Goal: Information Seeking & Learning: Check status

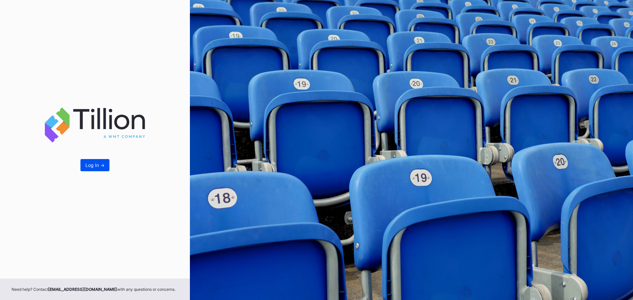
click at [101, 164] on div "Log In ->" at bounding box center [94, 165] width 19 height 6
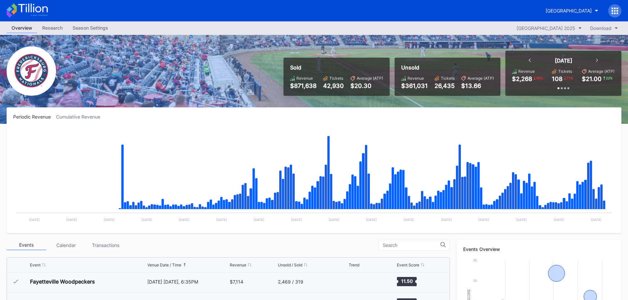
click at [55, 26] on div "Research" at bounding box center [52, 28] width 30 height 10
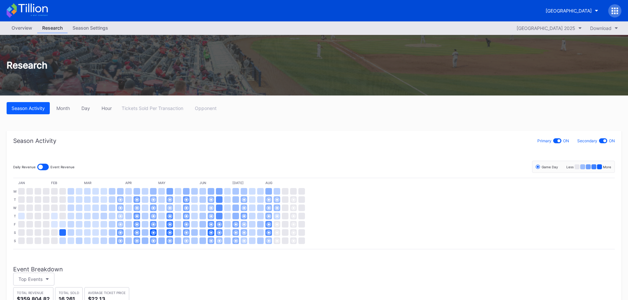
click at [26, 21] on div "[GEOGRAPHIC_DATA]" at bounding box center [314, 10] width 628 height 21
click at [25, 30] on div "Overview" at bounding box center [22, 28] width 31 height 10
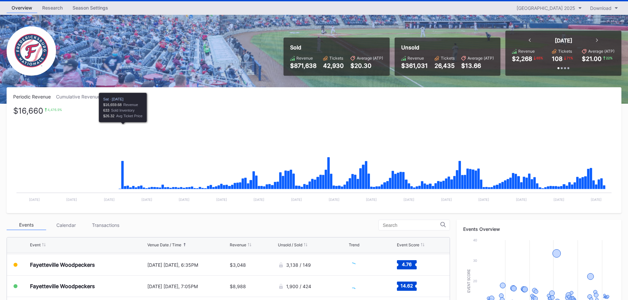
scroll to position [99, 0]
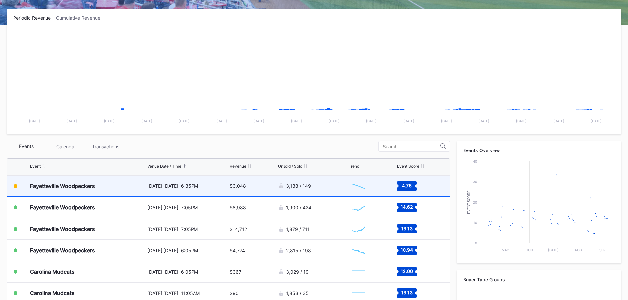
click at [124, 189] on div "Fayetteville Woodpeckers" at bounding box center [88, 186] width 116 height 21
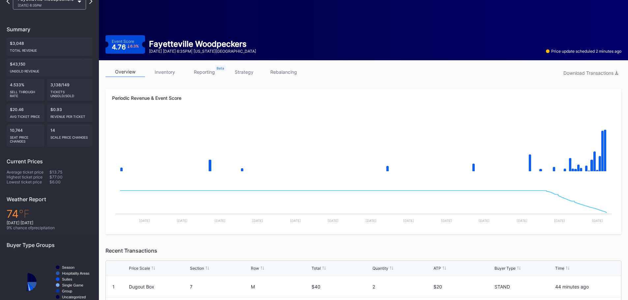
drag, startPoint x: 250, startPoint y: 158, endPoint x: 244, endPoint y: 156, distance: 6.3
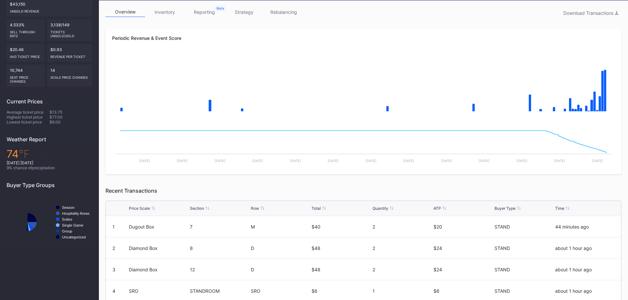
scroll to position [132, 0]
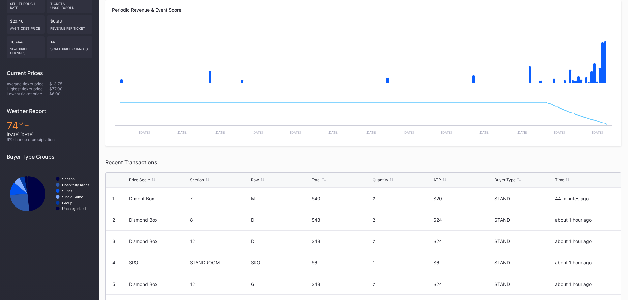
drag, startPoint x: 244, startPoint y: 156, endPoint x: 436, endPoint y: 120, distance: 194.8
click at [432, 120] on rect "Chart title" at bounding box center [363, 114] width 502 height 49
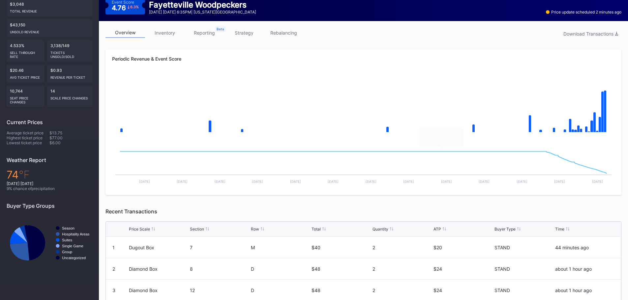
scroll to position [33, 0]
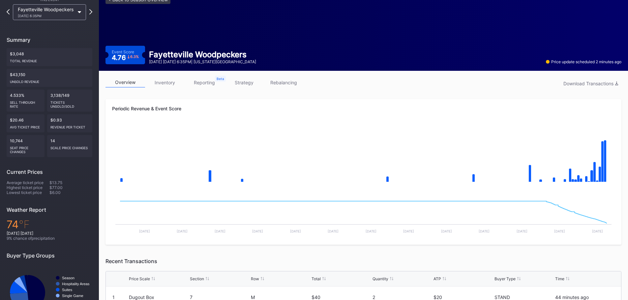
click at [168, 80] on link "inventory" at bounding box center [165, 82] width 40 height 10
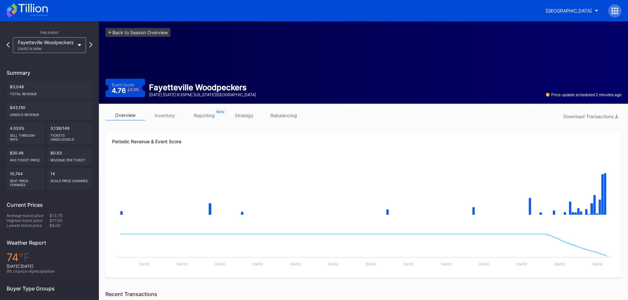
click at [86, 44] on div "Fayetteville Woodpeckers [DATE] 6:35PM" at bounding box center [50, 45] width 80 height 16
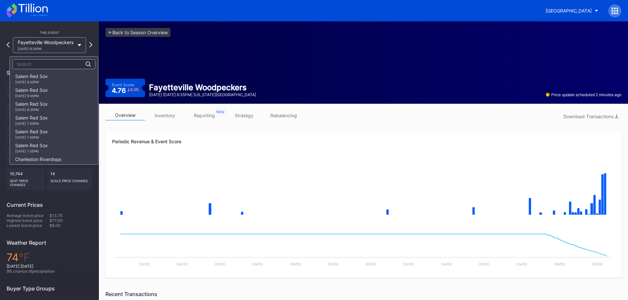
scroll to position [775, 0]
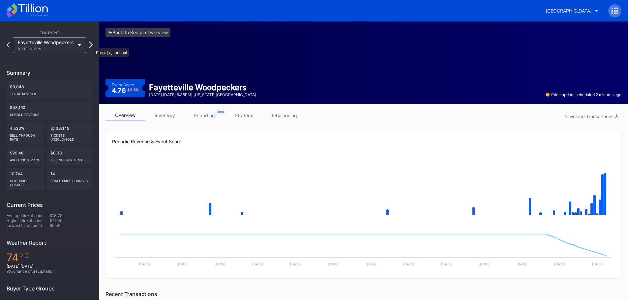
click at [91, 45] on icon at bounding box center [91, 45] width 4 height 6
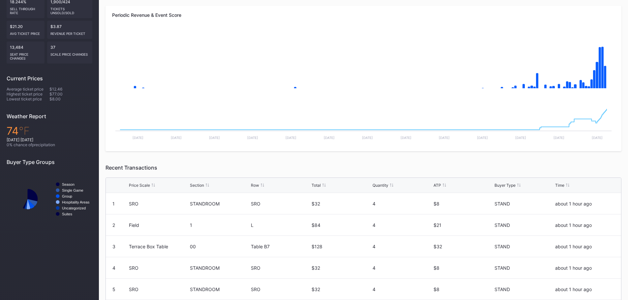
scroll to position [66, 0]
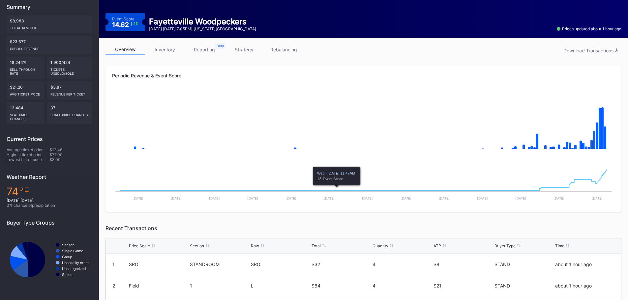
click at [174, 49] on link "inventory" at bounding box center [165, 49] width 40 height 10
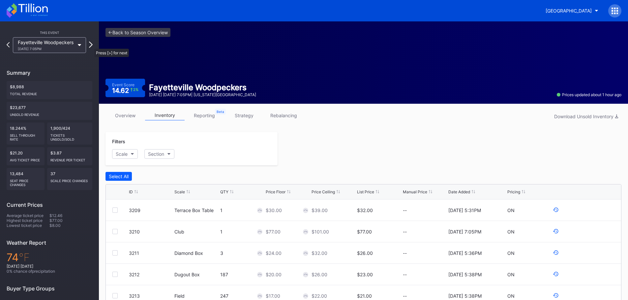
click at [91, 45] on icon at bounding box center [91, 45] width 4 height 6
drag, startPoint x: 8, startPoint y: 43, endPoint x: 11, endPoint y: 28, distance: 16.2
click at [11, 28] on div "This Event [GEOGRAPHIC_DATA] Woodpeckers [DATE] 7:05PM Summary $14,712 Total Re…" at bounding box center [49, 191] width 99 height 340
click at [7, 44] on icon at bounding box center [8, 45] width 4 height 6
click at [7, 44] on icon at bounding box center [8, 44] width 3 height 5
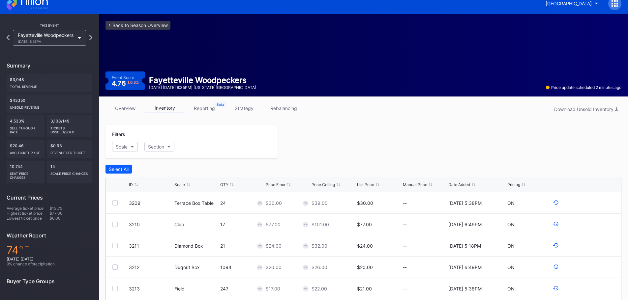
scroll to position [7, 0]
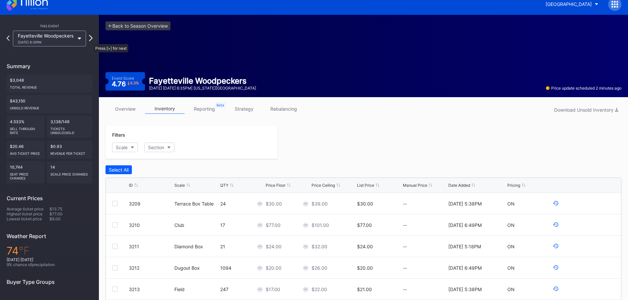
click at [90, 41] on icon at bounding box center [91, 38] width 4 height 6
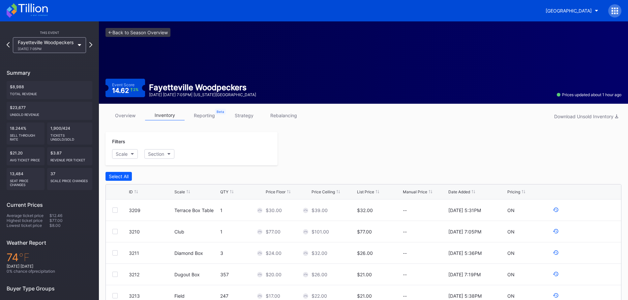
click at [90, 42] on div "Fayetteville Woodpeckers [DATE] 7:05PM" at bounding box center [50, 45] width 86 height 16
click at [90, 47] on icon at bounding box center [91, 45] width 4 height 6
click at [7, 45] on icon at bounding box center [8, 45] width 4 height 6
click at [9, 46] on icon at bounding box center [8, 45] width 4 height 6
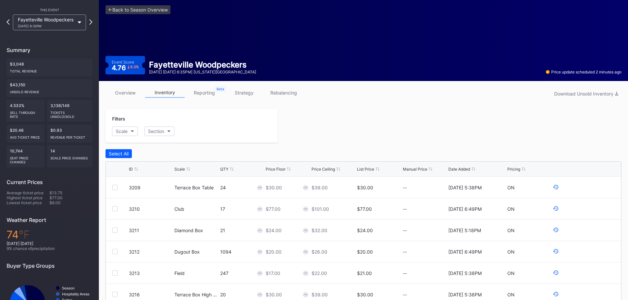
scroll to position [33, 0]
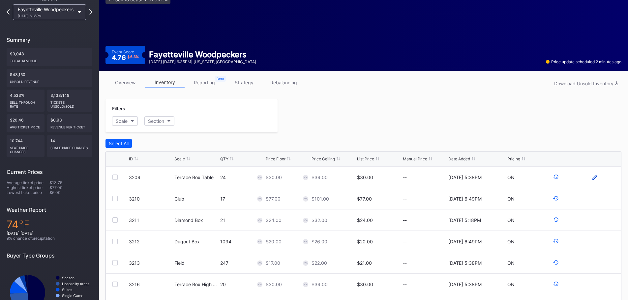
click at [592, 178] on icon at bounding box center [594, 177] width 5 height 5
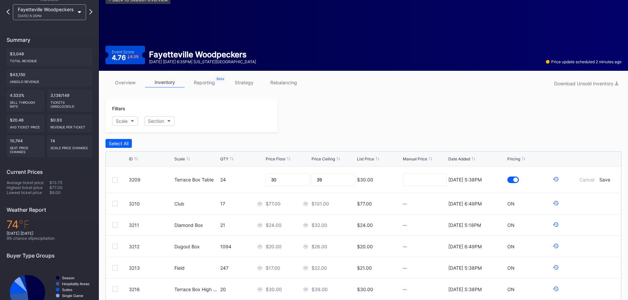
click at [480, 106] on div at bounding box center [449, 115] width 344 height 33
click at [583, 179] on div "Cancel" at bounding box center [586, 180] width 15 height 6
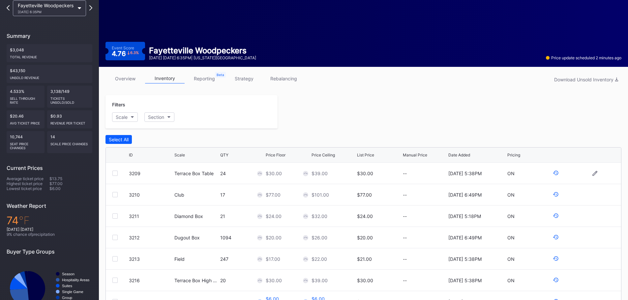
scroll to position [72, 0]
